Goal: Information Seeking & Learning: Learn about a topic

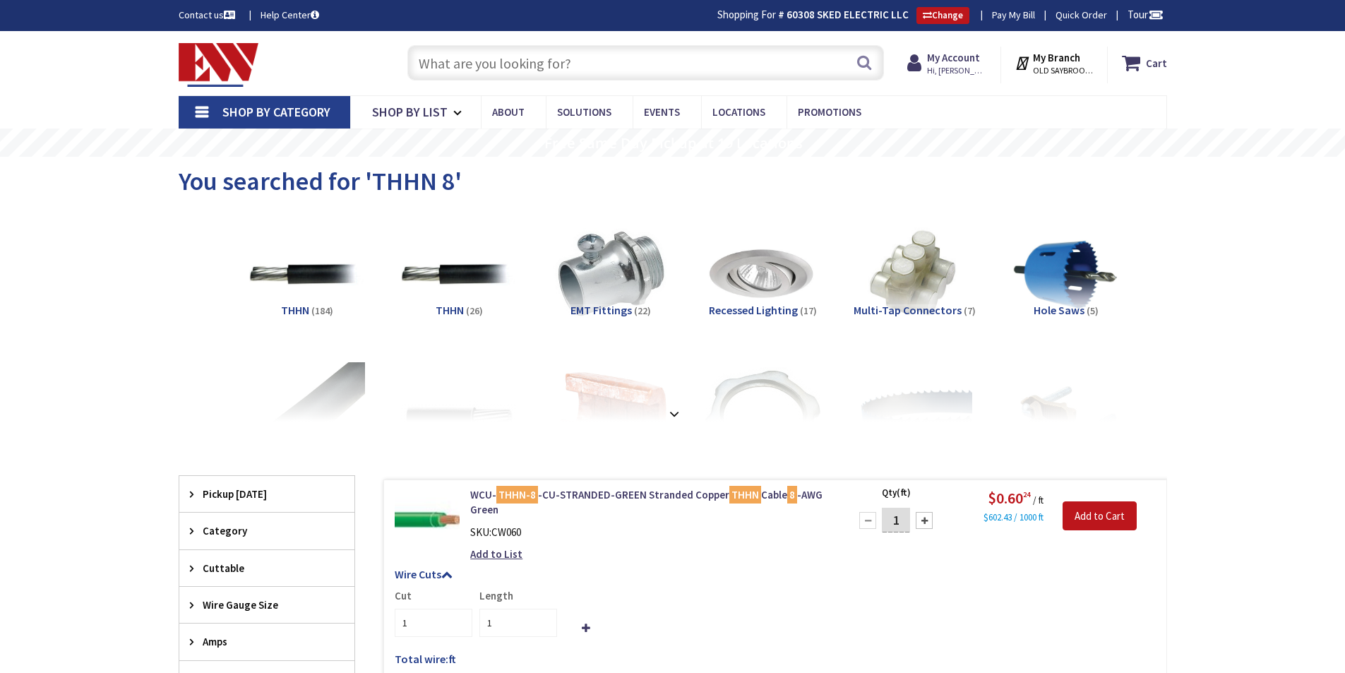
click at [480, 64] on input "text" at bounding box center [645, 62] width 477 height 35
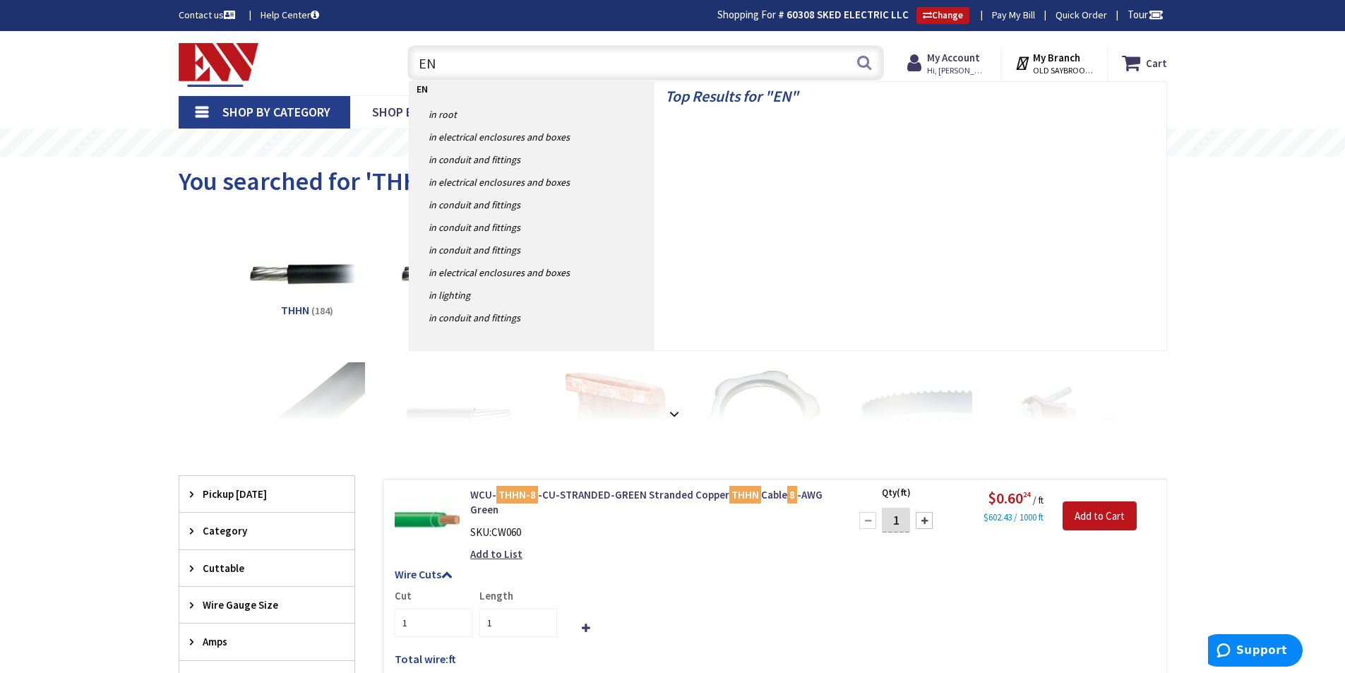
type input "ENT"
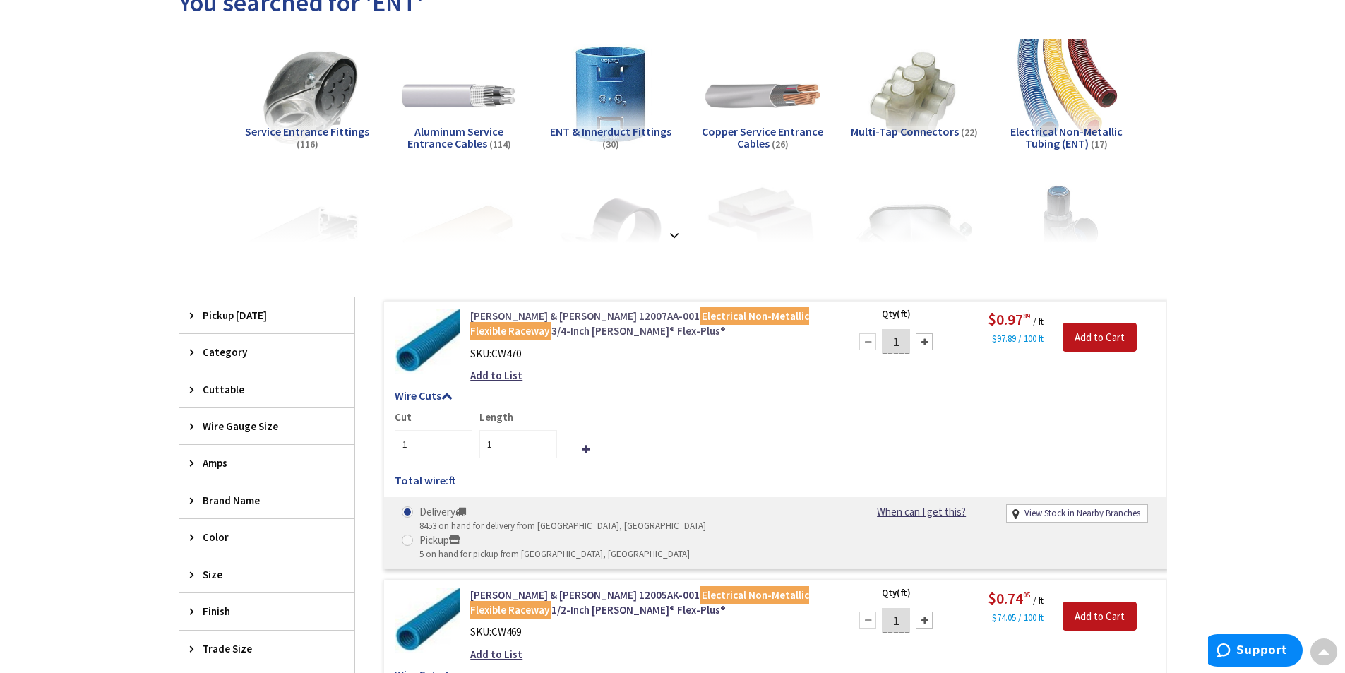
click at [512, 315] on link "[PERSON_NAME] & [PERSON_NAME] 12007AA-001 Electrical Non-Metallic Flexible Race…" at bounding box center [649, 324] width 359 height 30
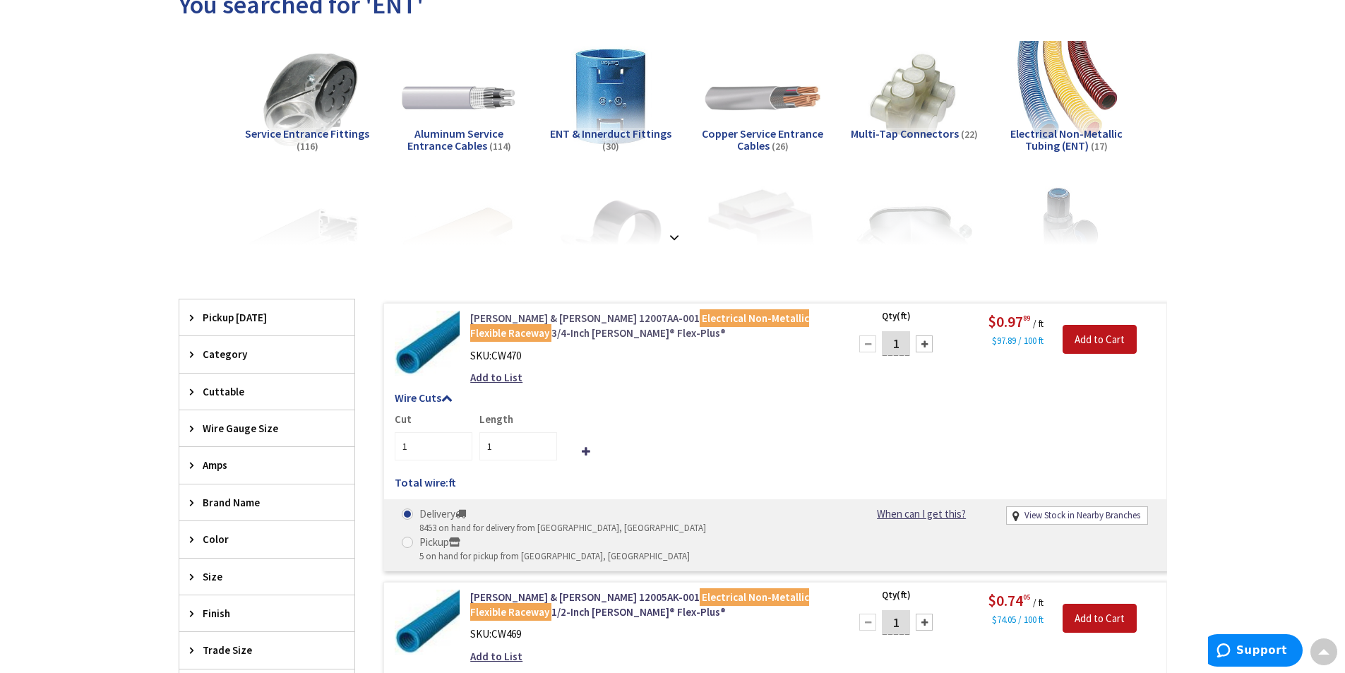
scroll to position [179, 0]
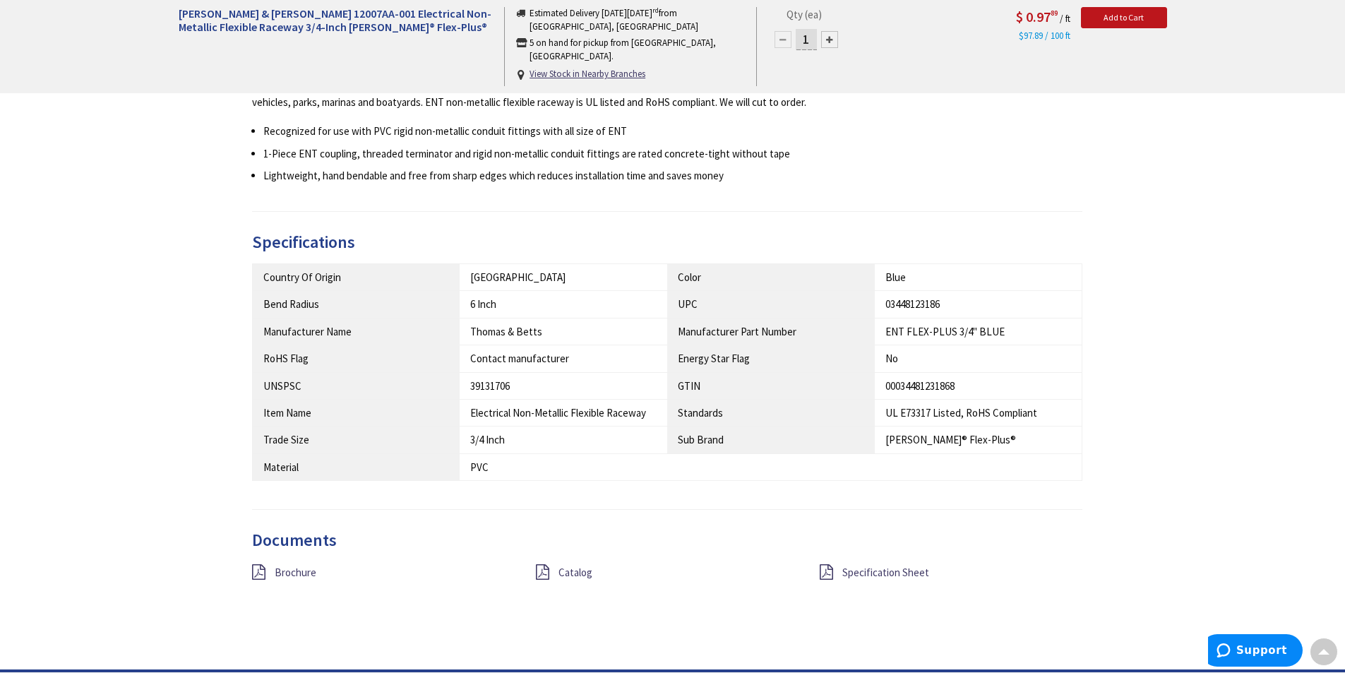
scroll to position [902, 0]
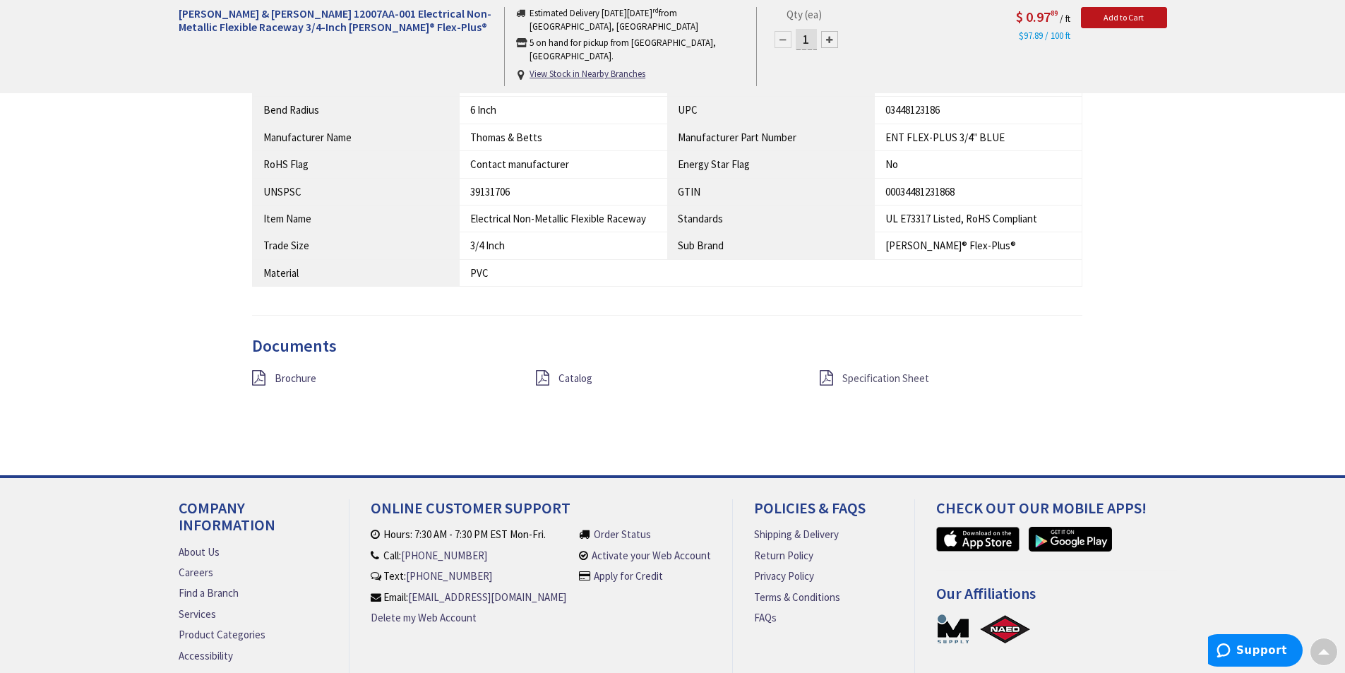
click at [873, 371] on span "Specification Sheet" at bounding box center [885, 377] width 87 height 13
click at [278, 371] on span "Brochure" at bounding box center [296, 377] width 42 height 13
